Goal: Use online tool/utility: Utilize a website feature to perform a specific function

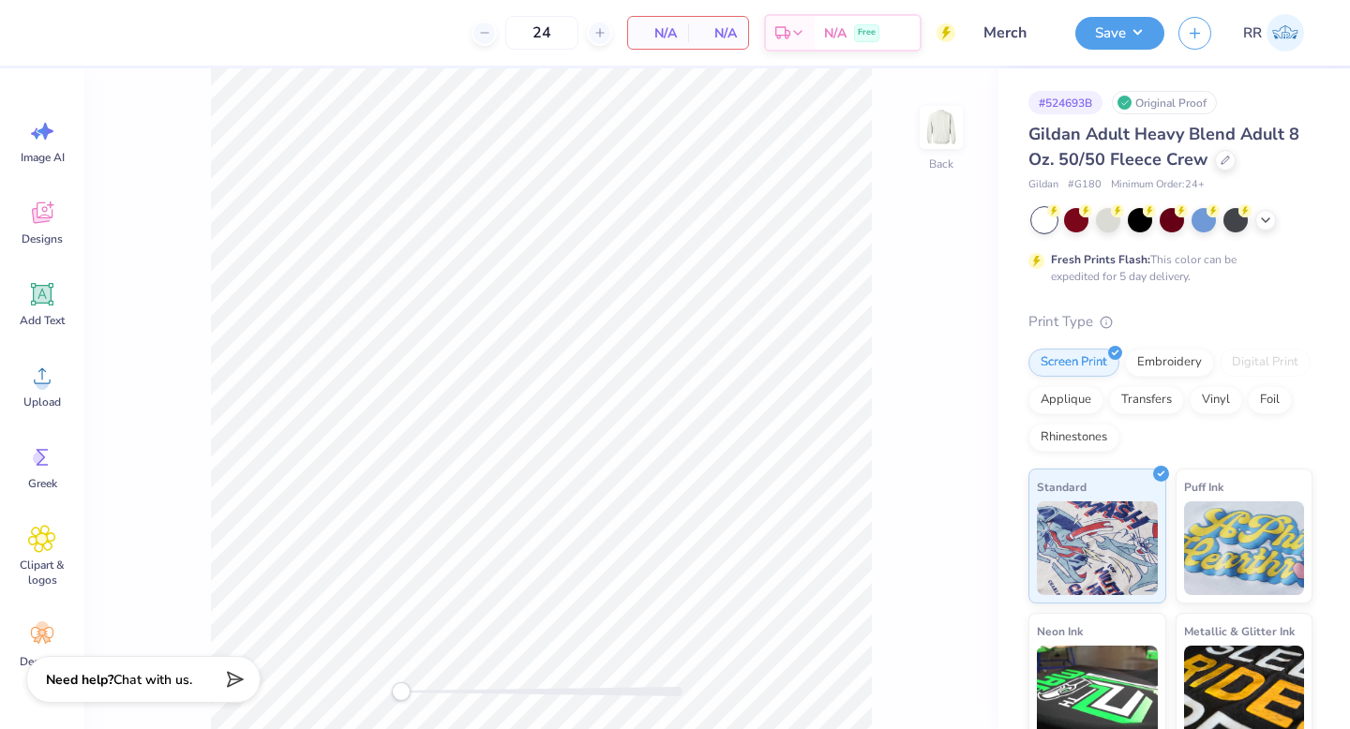
click at [82, 327] on div "Image AI Designs Add Text Upload Greek Clipart & logos Decorate" at bounding box center [42, 398] width 84 height 661
click at [39, 383] on icon at bounding box center [42, 376] width 17 height 16
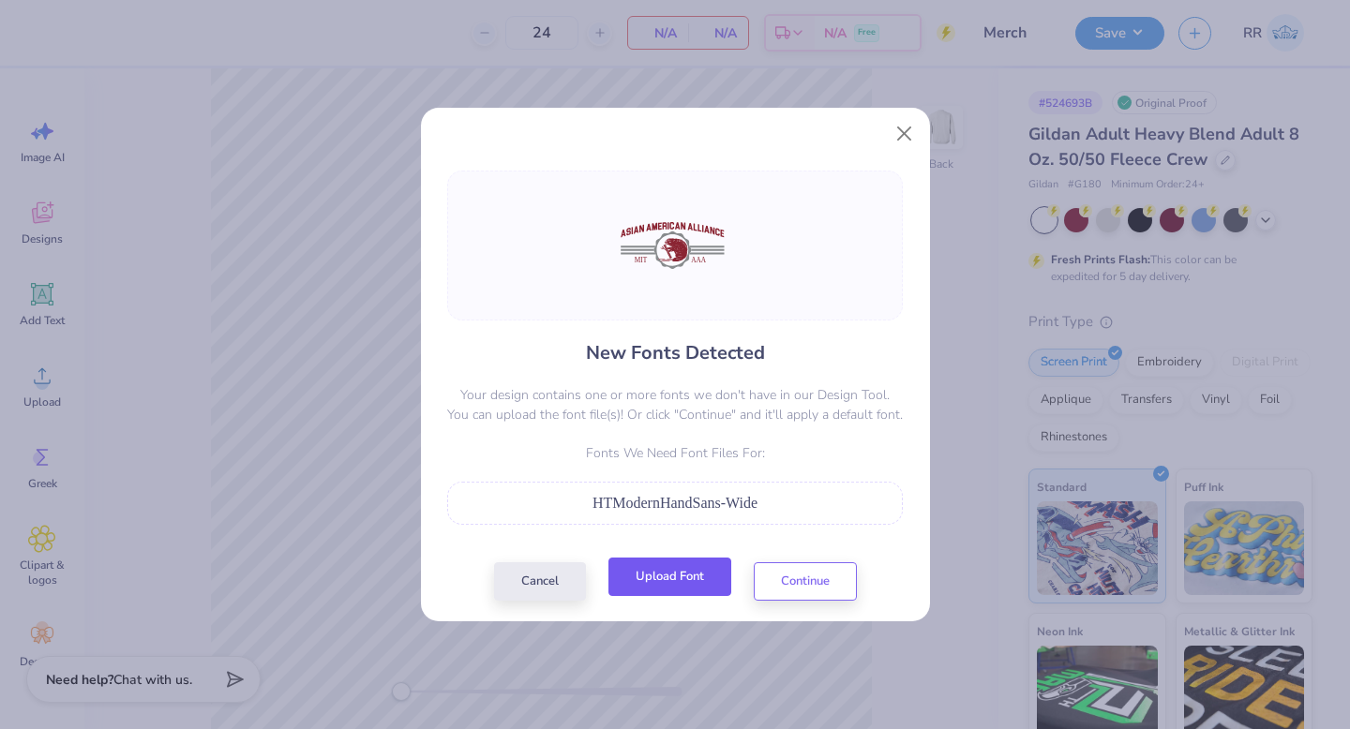
click at [703, 580] on button "Upload Font" at bounding box center [669, 577] width 123 height 38
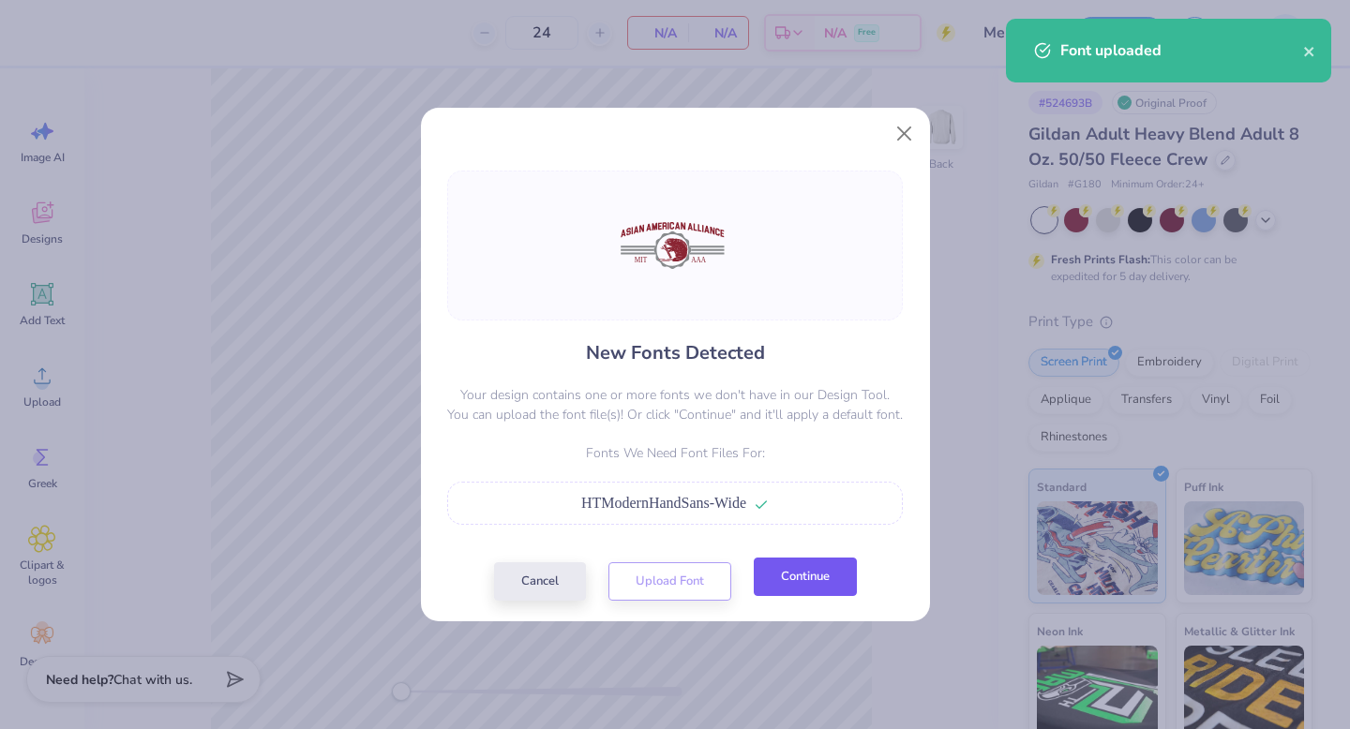
click at [822, 583] on button "Continue" at bounding box center [805, 577] width 103 height 38
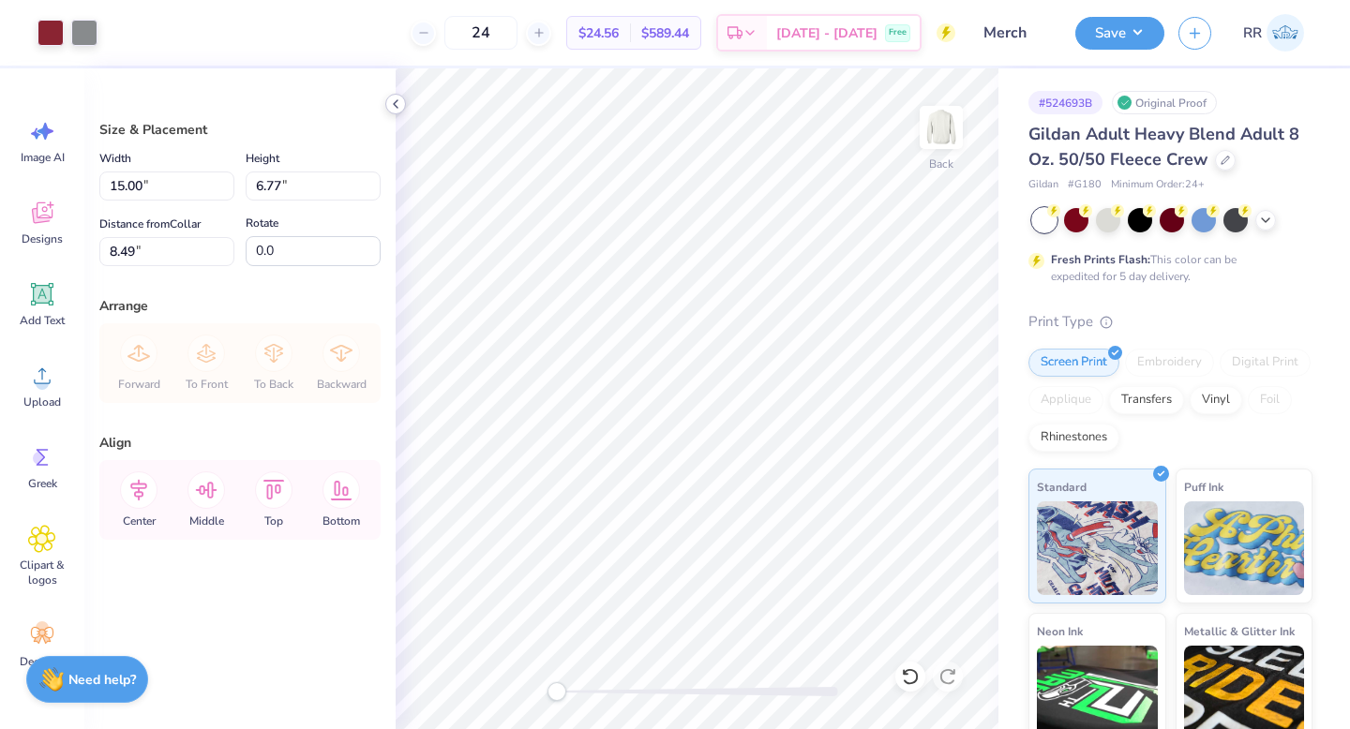
click at [393, 107] on icon at bounding box center [395, 104] width 15 height 15
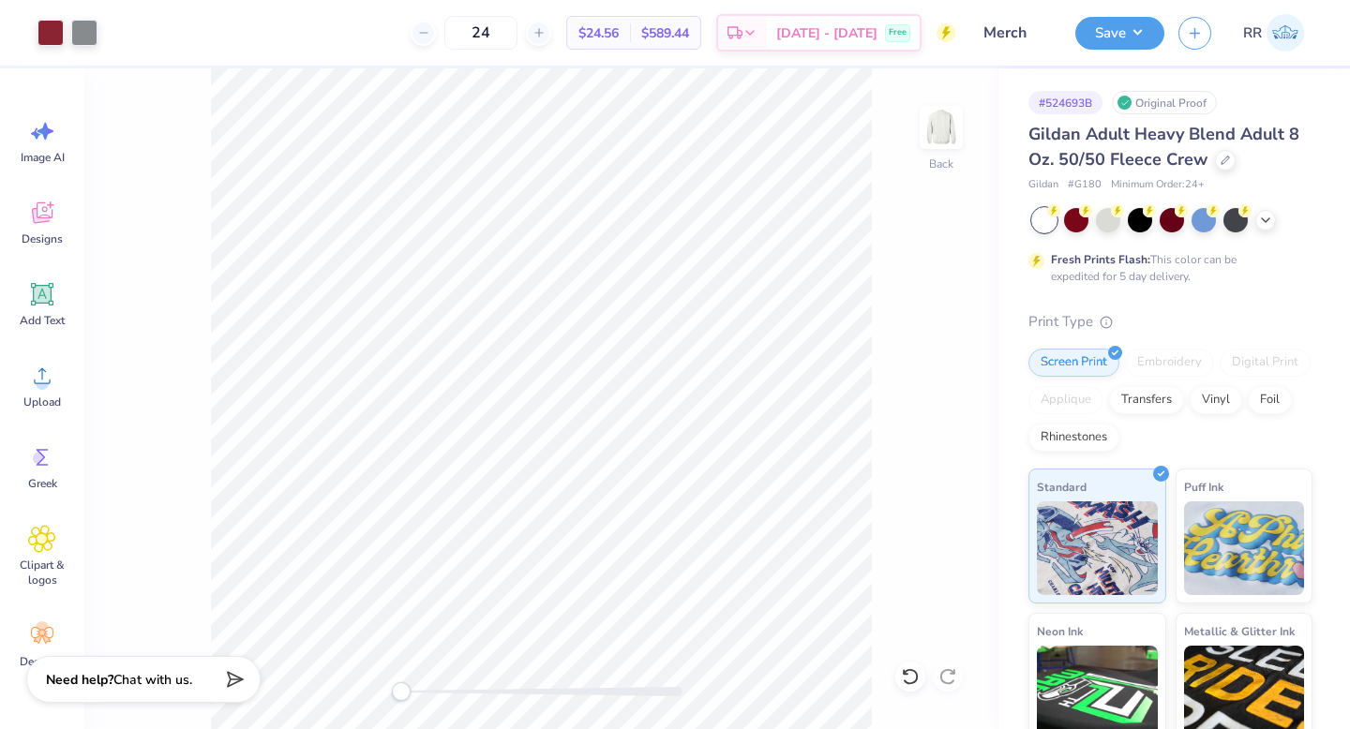
type input "12.44"
type input "5.62"
type input "9.64"
type input "12.45"
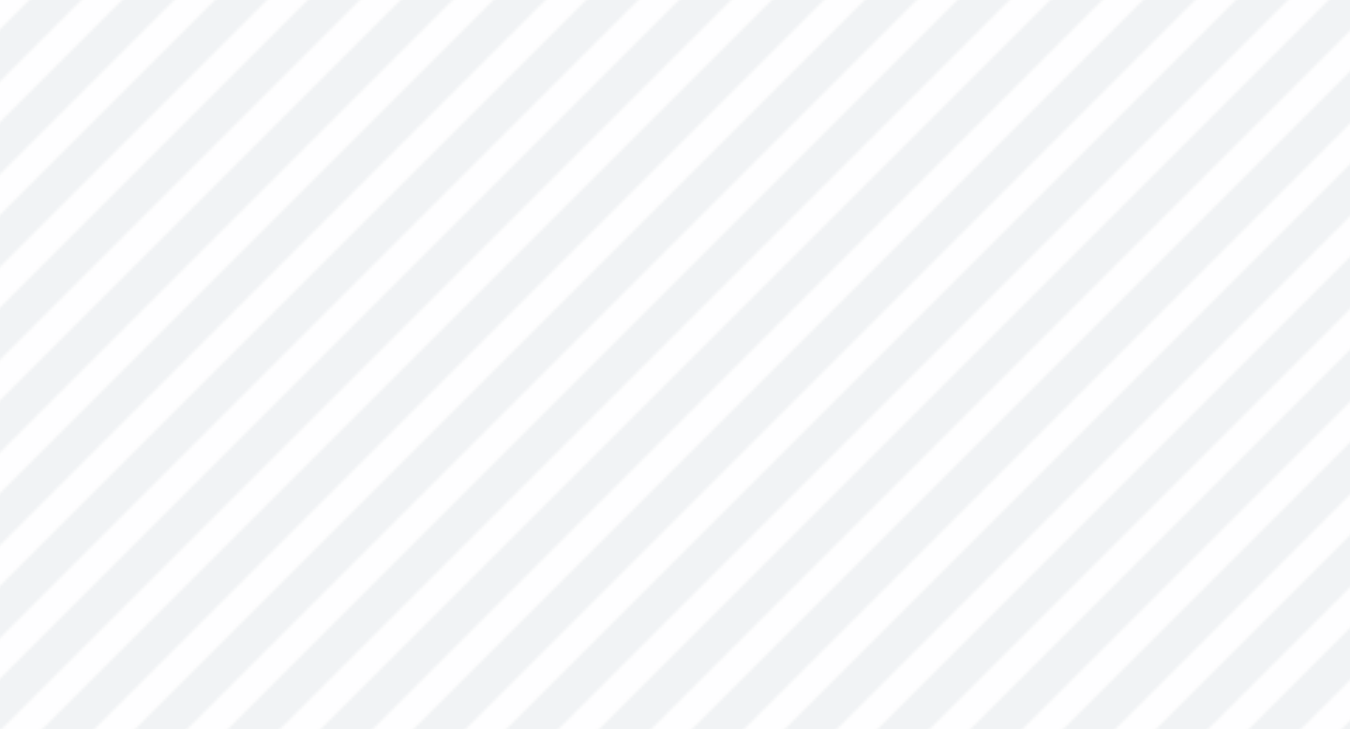
type input "7.07"
type input "12.49"
type input "5.64"
type input "7.08"
type input "12.50"
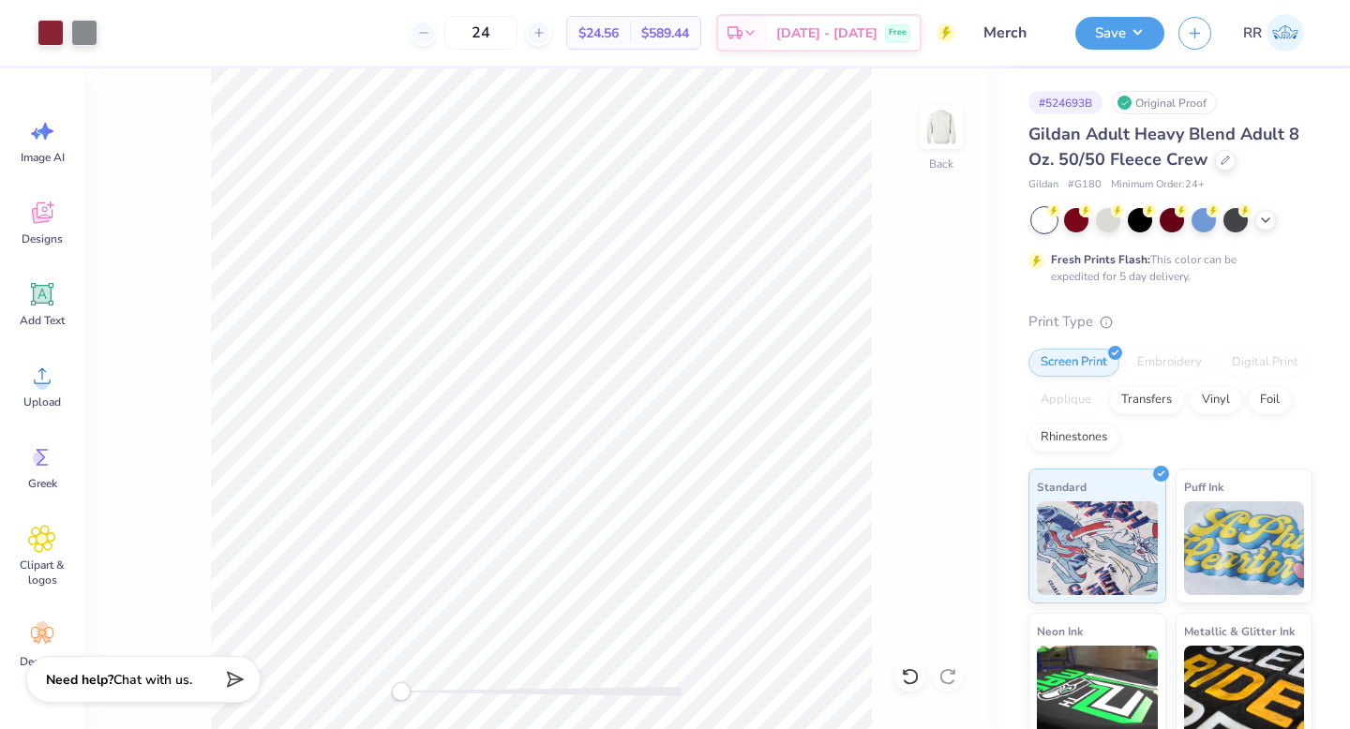
click at [890, 295] on div "Back" at bounding box center [541, 398] width 914 height 661
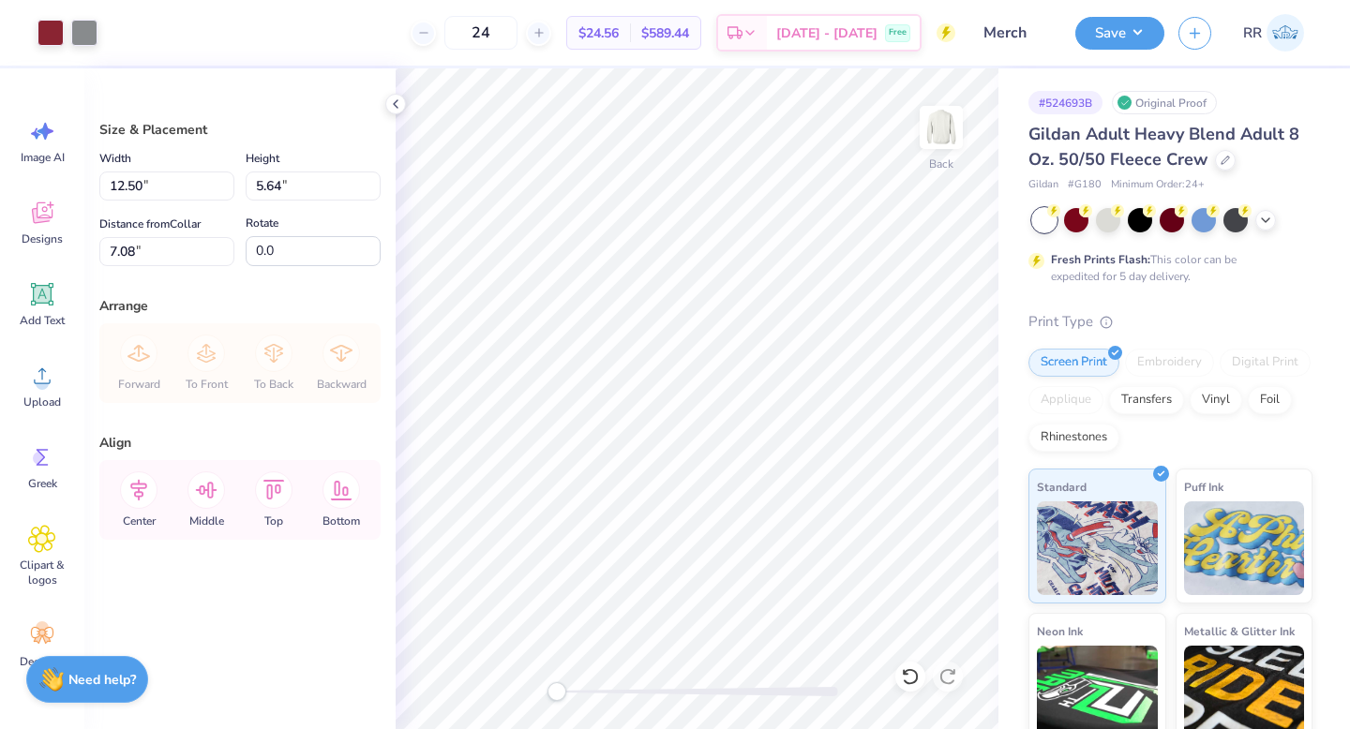
type input "3.00"
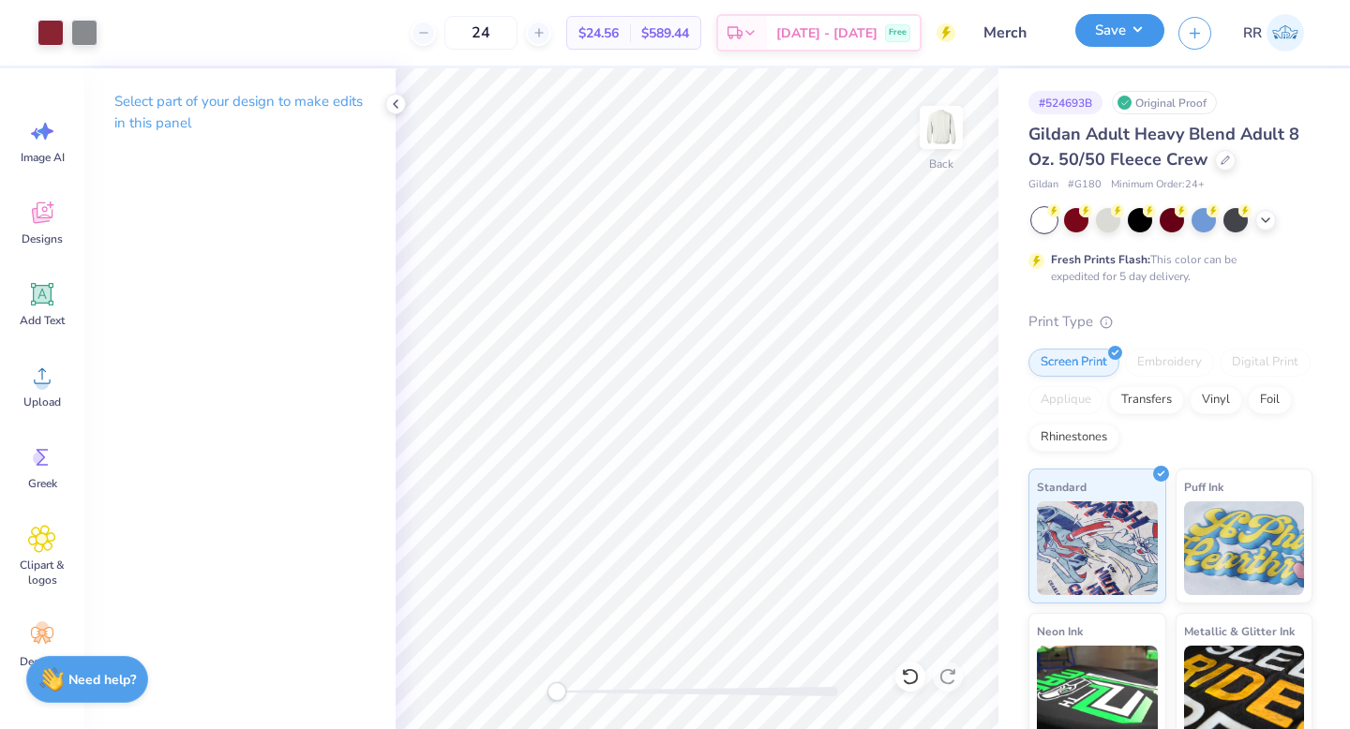
click at [1145, 36] on button "Save" at bounding box center [1119, 30] width 89 height 33
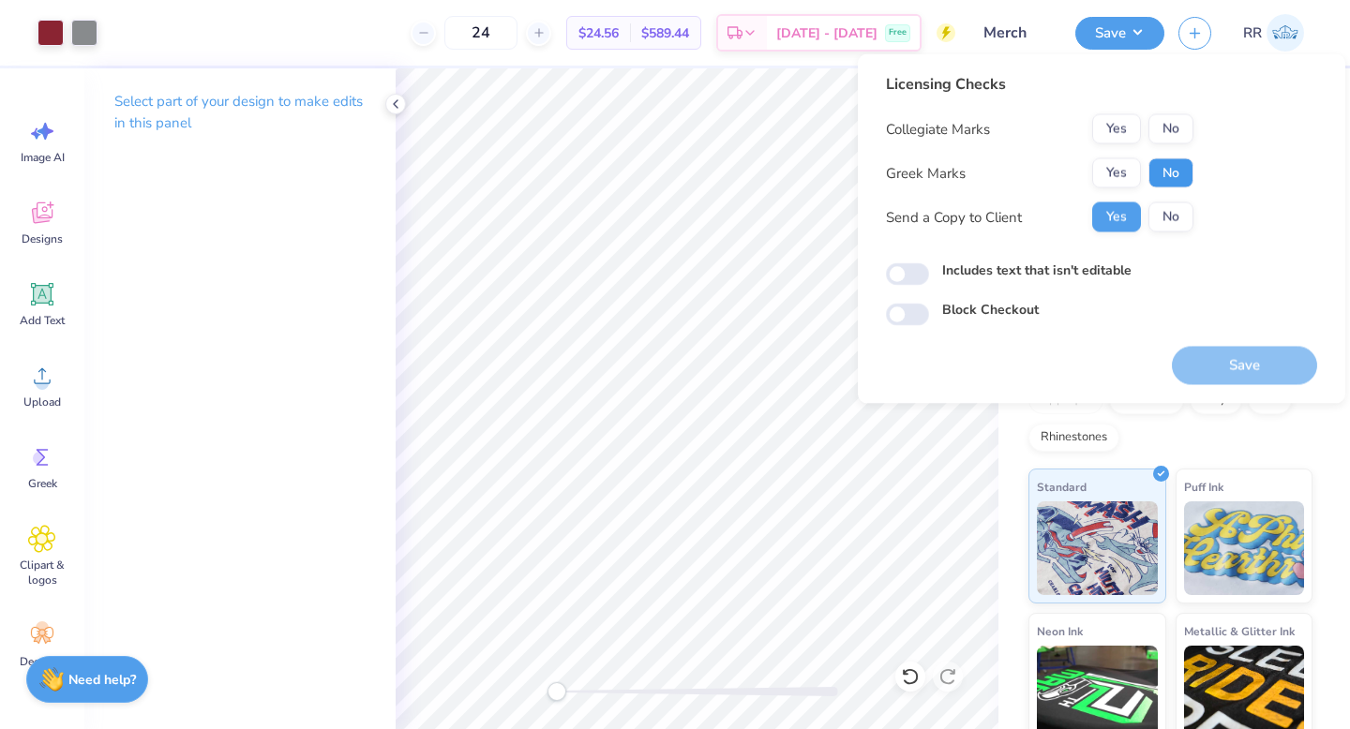
click at [1161, 168] on button "No" at bounding box center [1170, 173] width 45 height 30
drag, startPoint x: 1118, startPoint y: 127, endPoint x: 1131, endPoint y: 146, distance: 23.7
click at [1118, 127] on button "Yes" at bounding box center [1116, 129] width 49 height 30
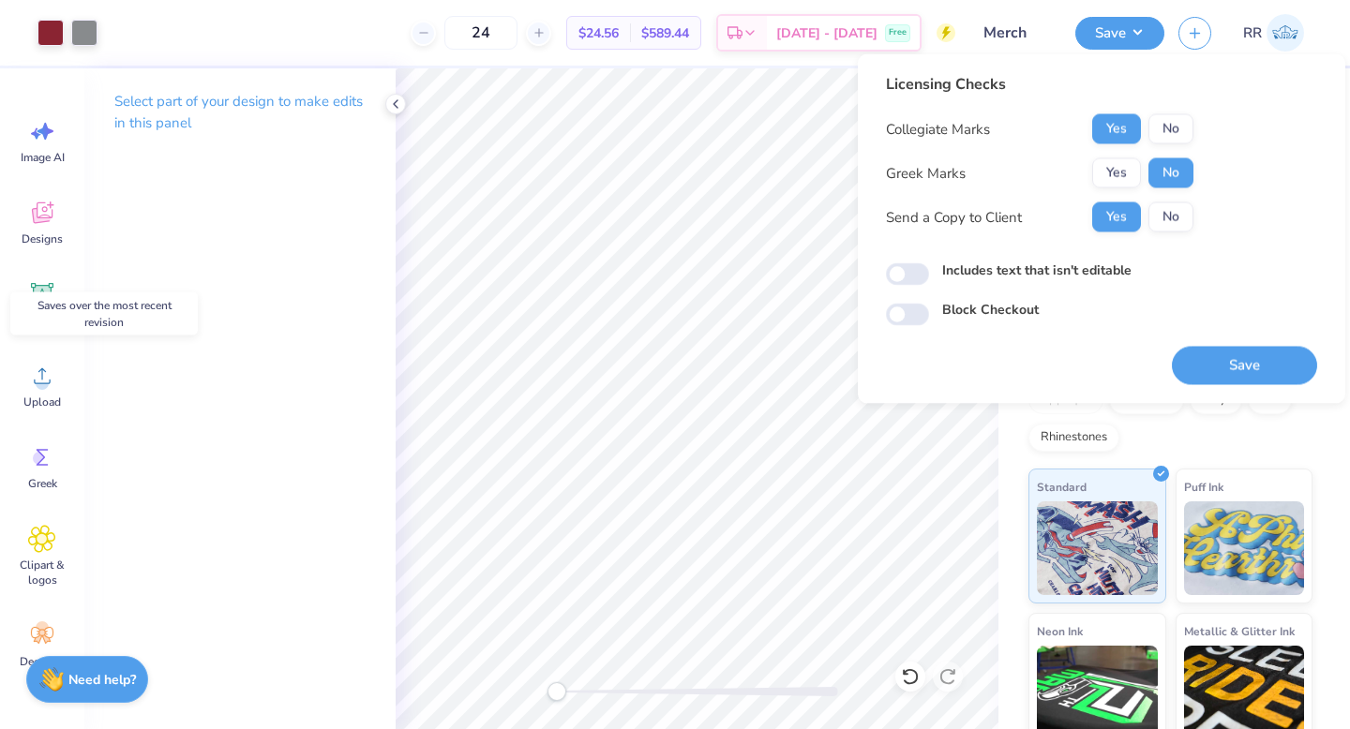
click at [1194, 368] on button "Save" at bounding box center [1244, 366] width 145 height 38
